Goal: Navigation & Orientation: Find specific page/section

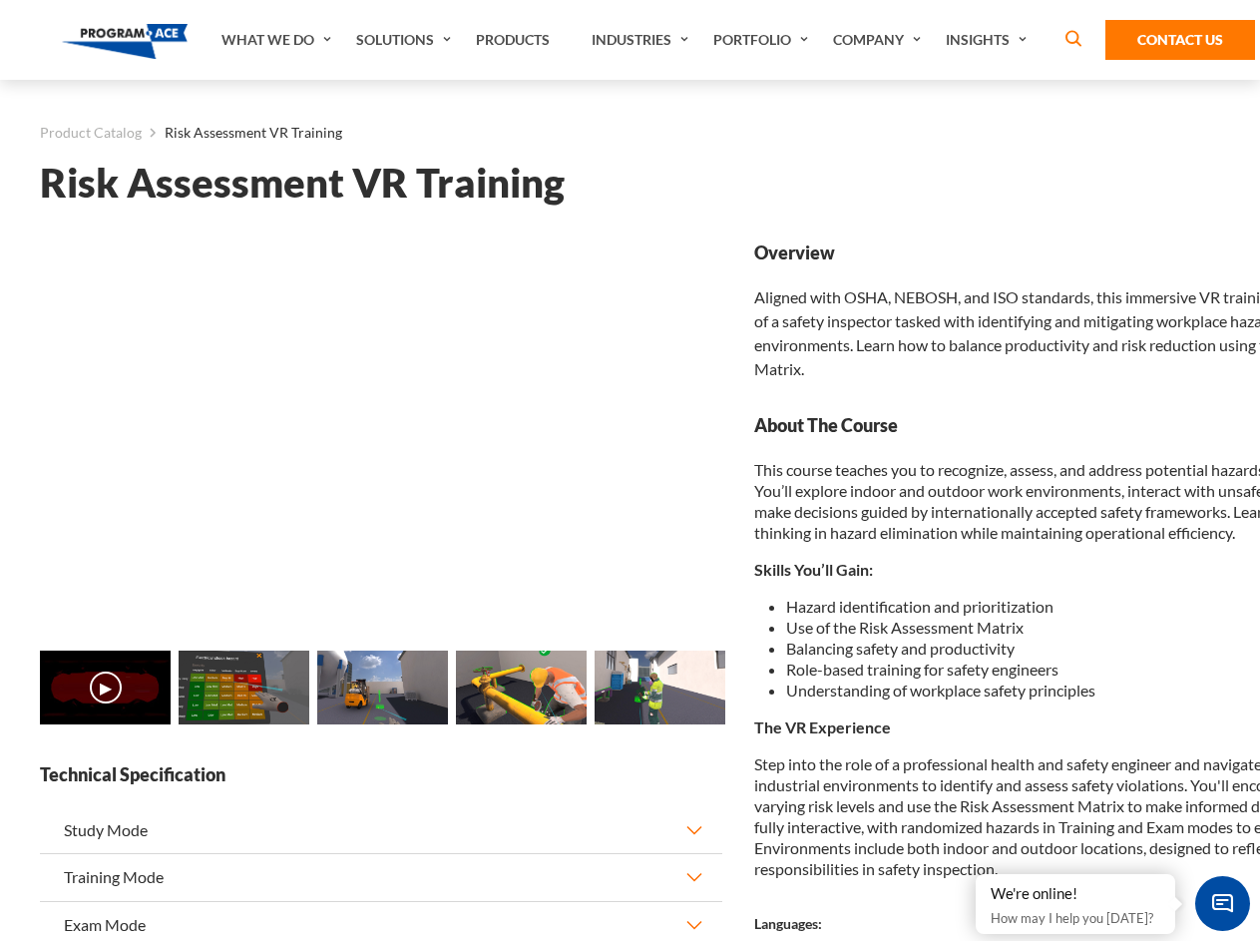
click at [406, 40] on link "Solutions" at bounding box center [406, 40] width 120 height 80
click at [0, 0] on div "AI & Computer Vision Solutions Computer Vision Quality Control AI tools for fas…" at bounding box center [0, 0] width 0 height 0
click at [0, 0] on div "AI & Computer Vision Solutions Virtual Training Solutions Virtual Tour Solution…" at bounding box center [0, 0] width 0 height 0
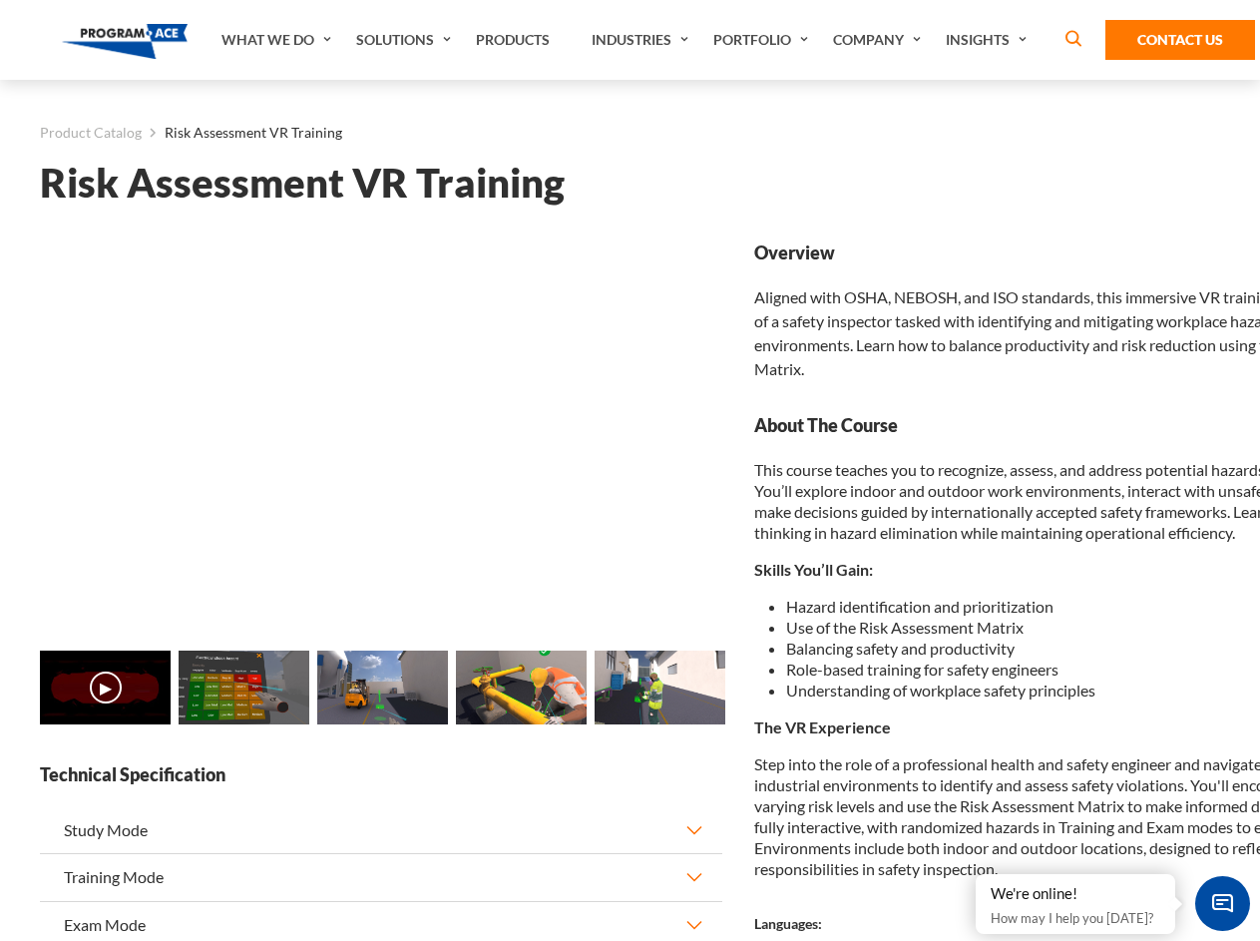
click at [0, 0] on div "AI & Computer Vision Solutions Virtual Training Solutions Virtual Tour Solution…" at bounding box center [0, 0] width 0 height 0
click at [0, 0] on div "AI & Computer Vision Solutions Computer Vision Quality Control AI tools for fas…" at bounding box center [0, 0] width 0 height 0
